Goal: Book appointment/travel/reservation

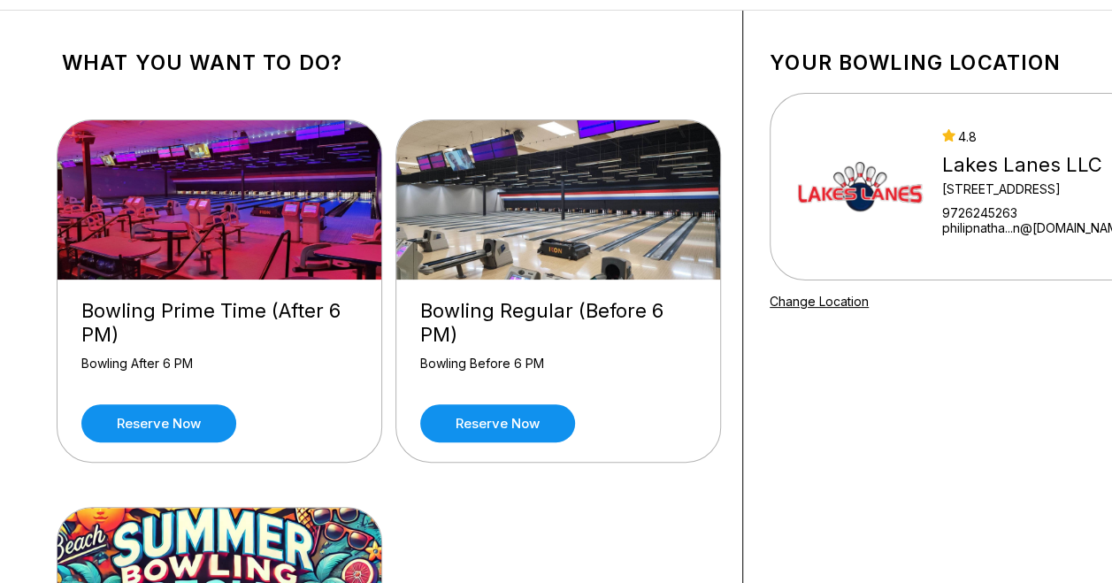
scroll to position [44, 0]
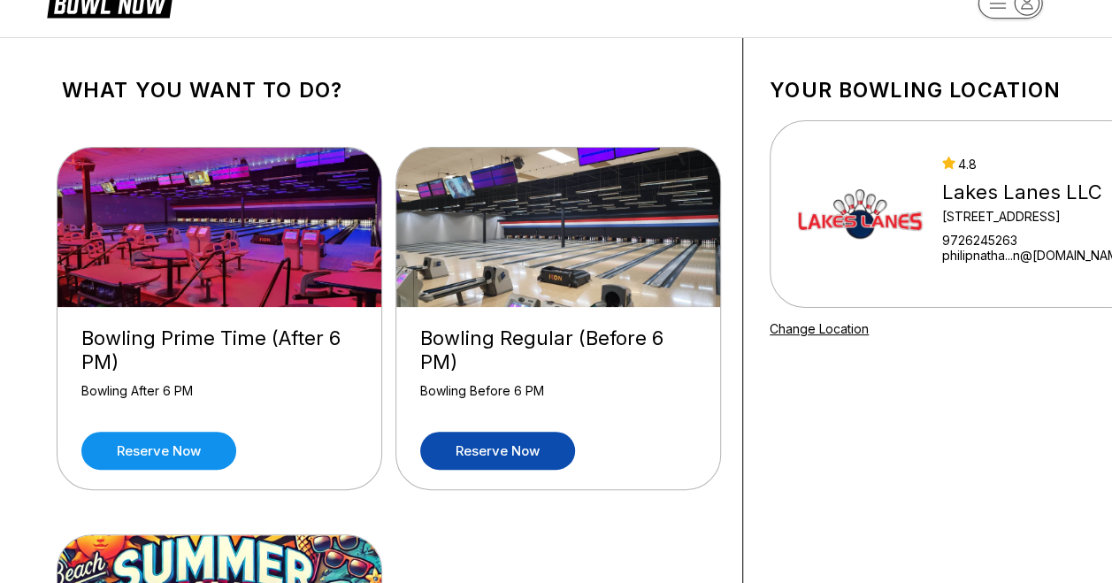
click at [485, 446] on link "Reserve now" at bounding box center [497, 451] width 155 height 38
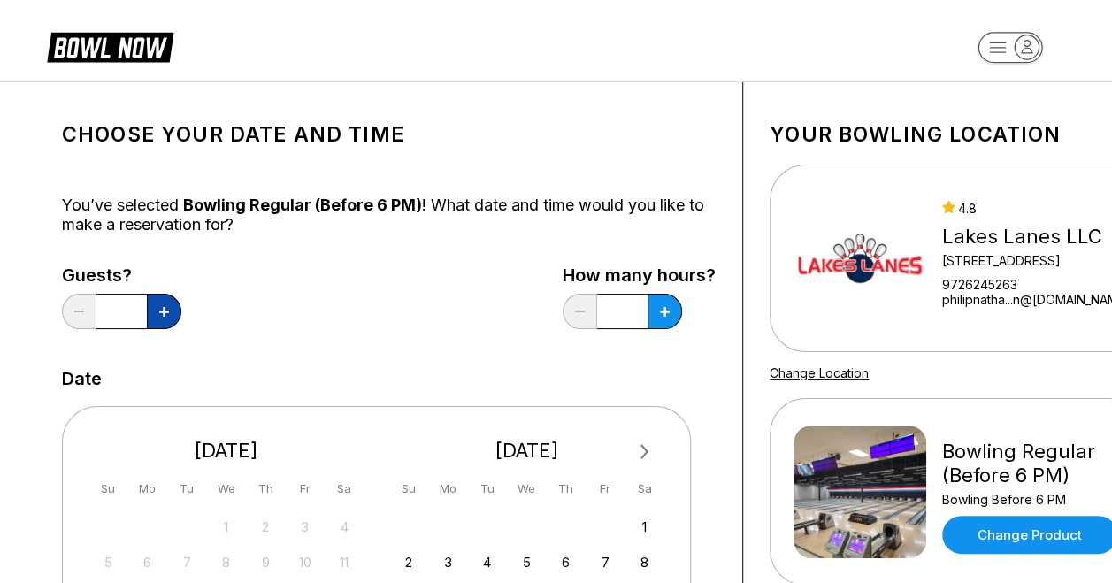
click at [169, 310] on button at bounding box center [164, 311] width 34 height 35
type input "*"
click at [676, 301] on button at bounding box center [664, 311] width 34 height 35
click at [669, 308] on icon at bounding box center [665, 312] width 10 height 10
type input "***"
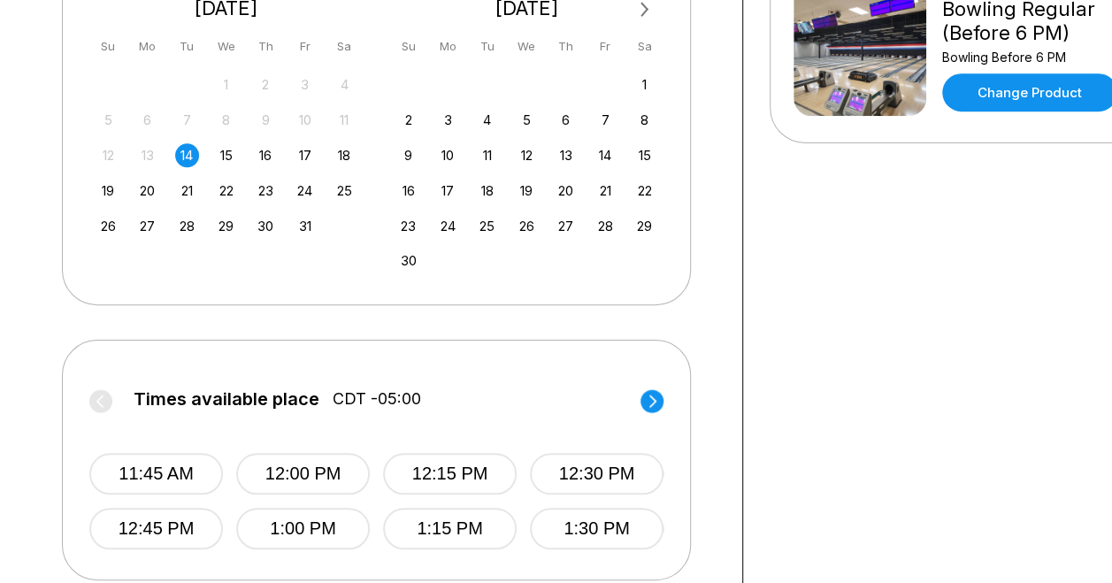
scroll to position [619, 0]
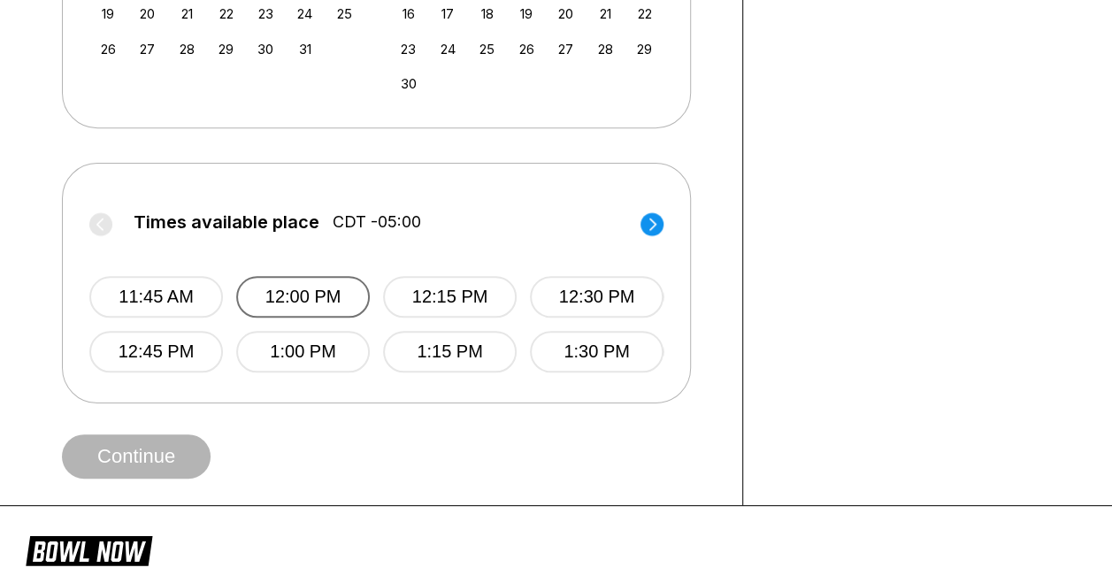
click at [332, 287] on button "12:00 PM" at bounding box center [303, 297] width 134 height 42
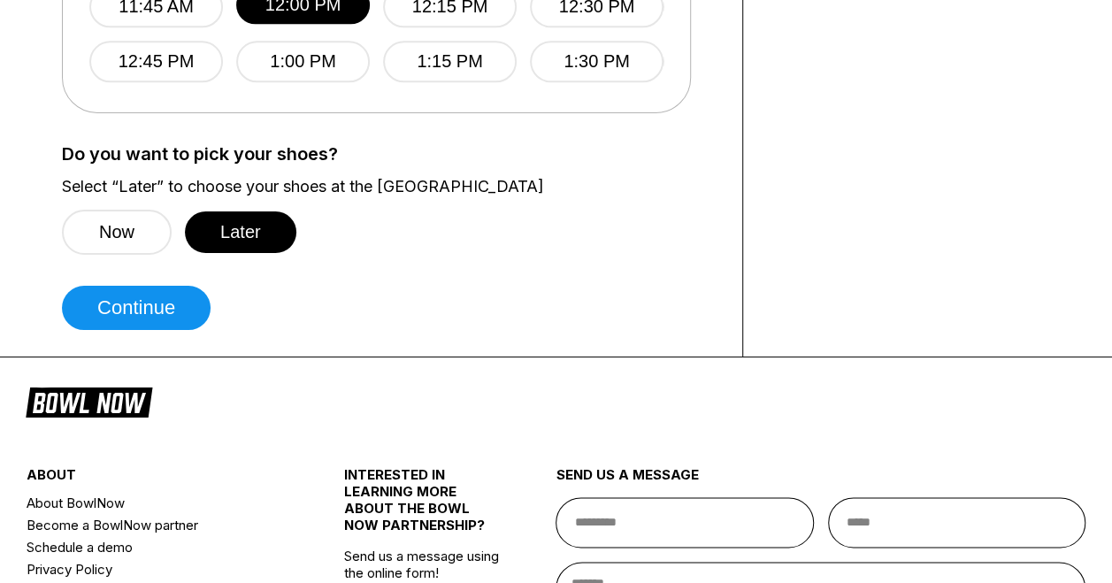
scroll to position [973, 0]
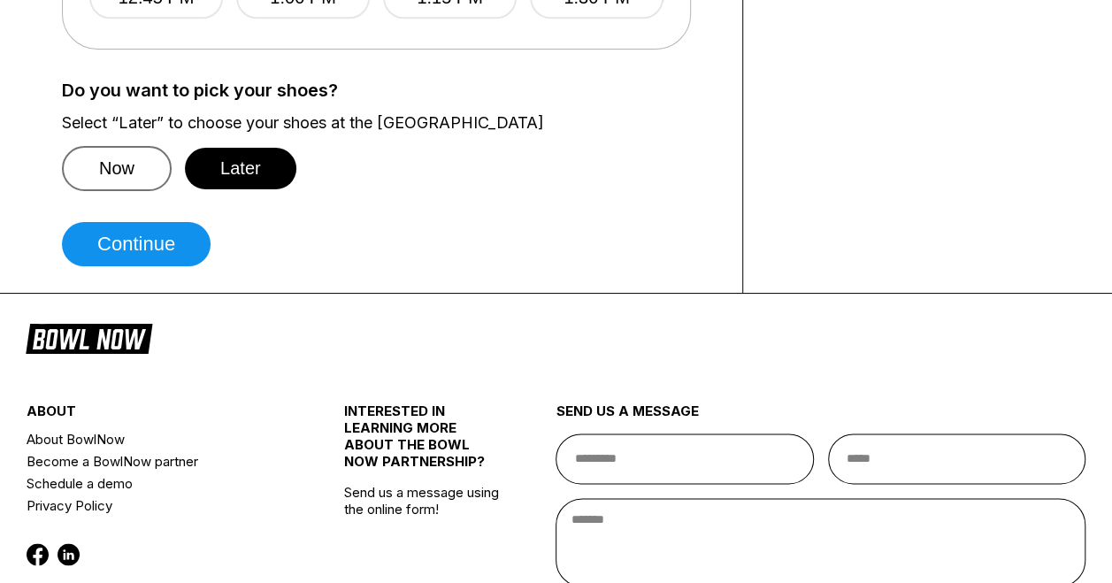
click at [125, 179] on button "Now" at bounding box center [117, 168] width 110 height 45
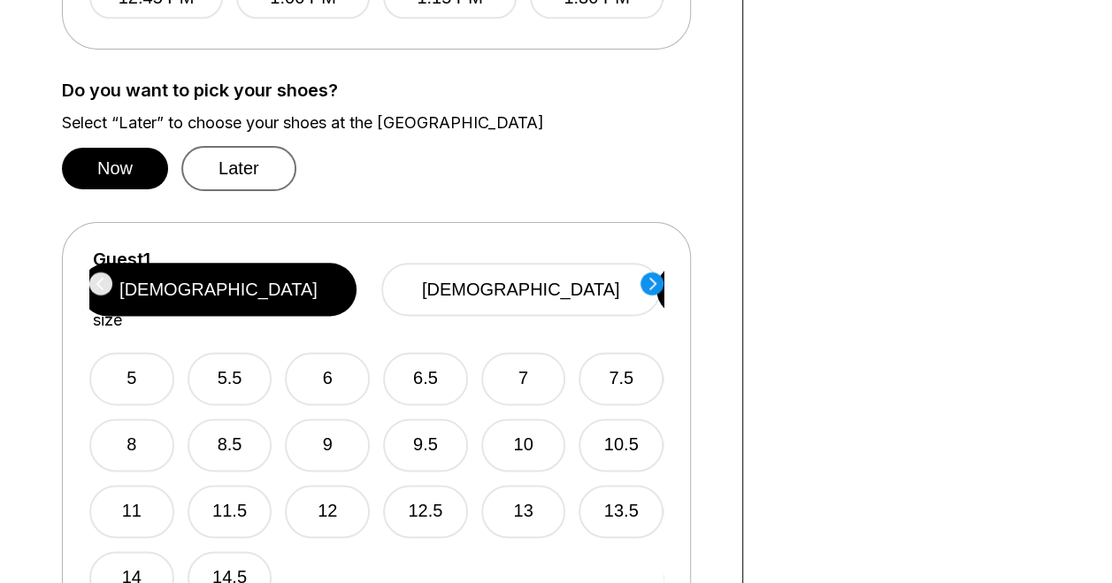
click at [259, 177] on button "Later" at bounding box center [238, 168] width 115 height 45
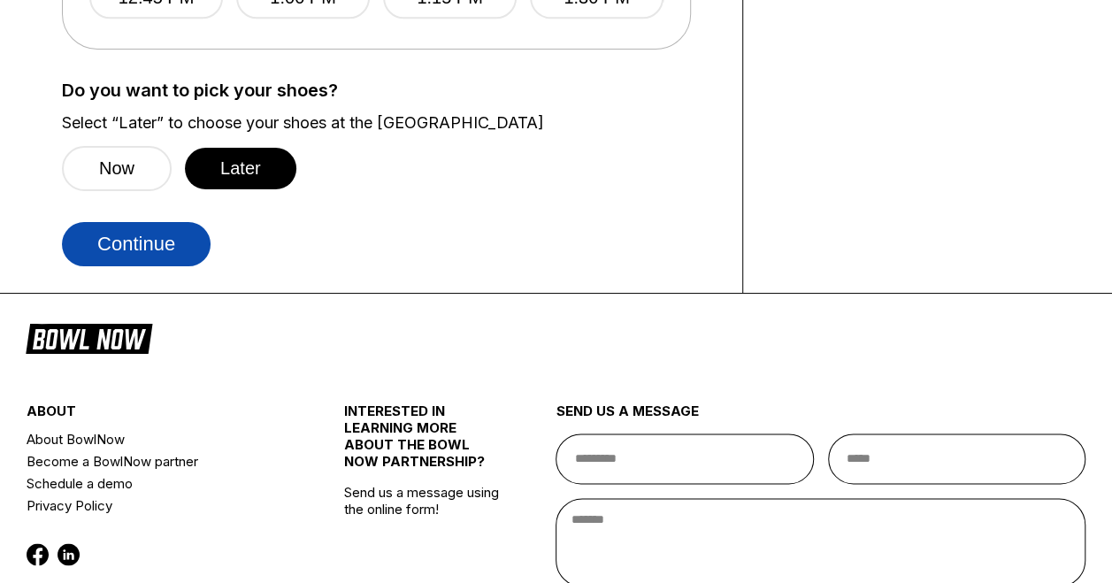
click at [189, 248] on button "Continue" at bounding box center [136, 244] width 149 height 44
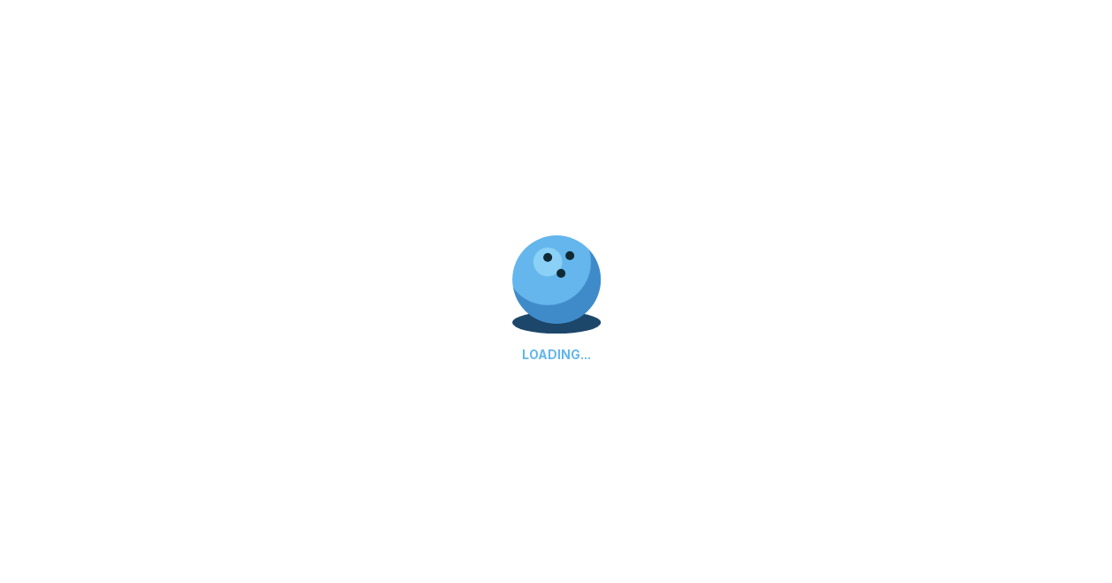
select select "**"
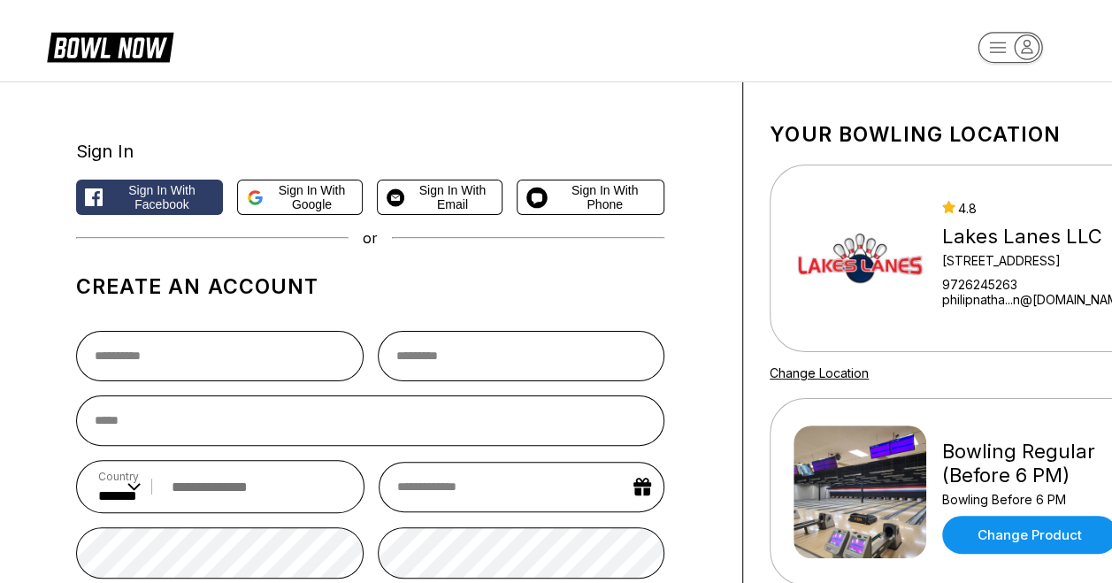
click at [881, 244] on img at bounding box center [859, 258] width 133 height 133
